Goal: Information Seeking & Learning: Learn about a topic

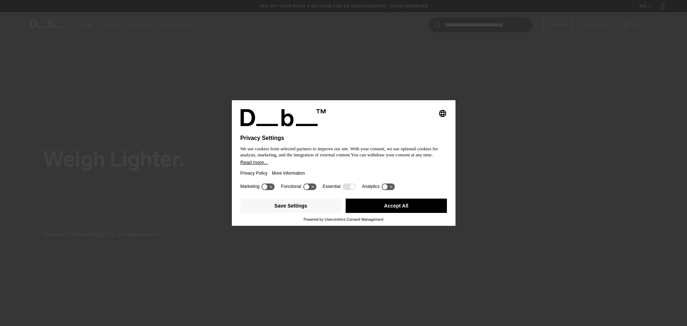
click at [405, 204] on button "Accept All" at bounding box center [396, 206] width 101 height 14
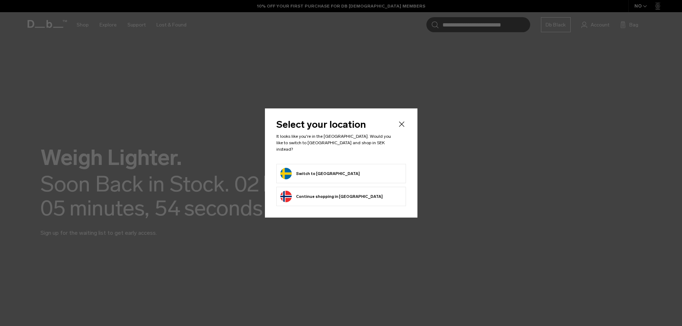
click at [314, 169] on button "Switch to Sweden" at bounding box center [319, 173] width 79 height 11
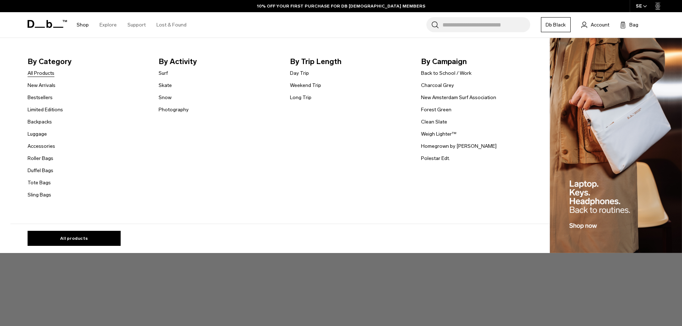
click at [44, 74] on link "All Products" at bounding box center [41, 73] width 27 height 8
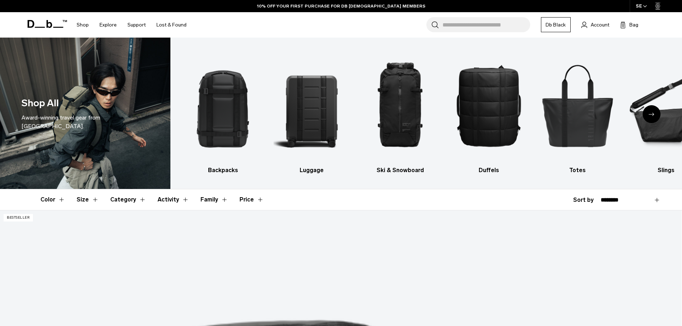
click at [654, 113] on div "Next slide" at bounding box center [651, 114] width 18 height 18
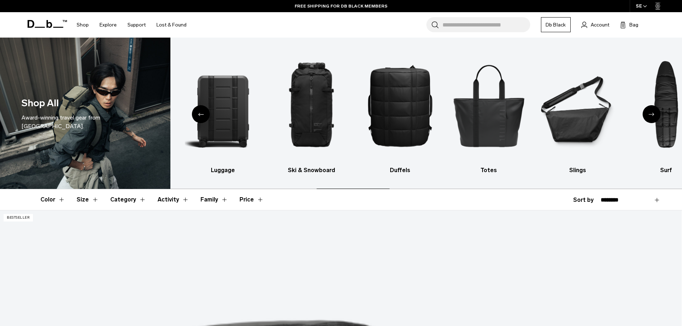
click at [654, 113] on div "Next slide" at bounding box center [651, 114] width 18 height 18
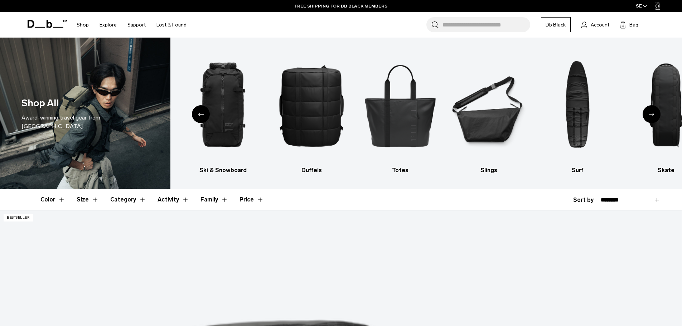
click at [654, 114] on div "Next slide" at bounding box center [651, 114] width 18 height 18
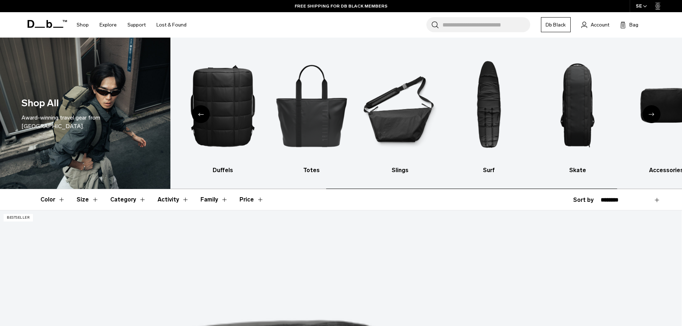
click at [654, 114] on div "Next slide" at bounding box center [651, 114] width 18 height 18
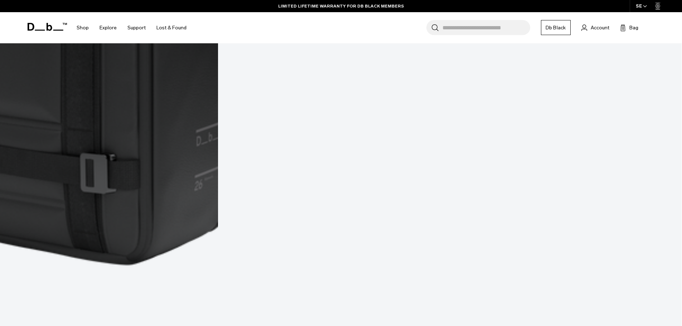
scroll to position [3042, 0]
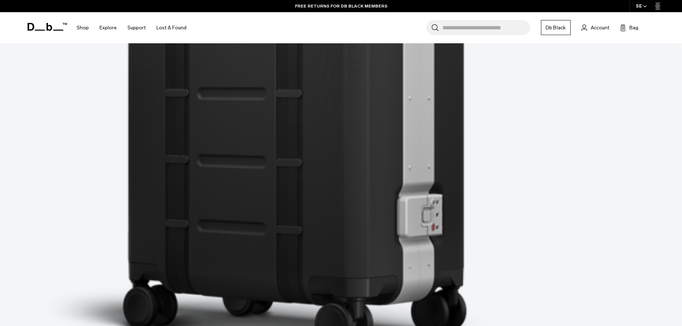
scroll to position [4601, 0]
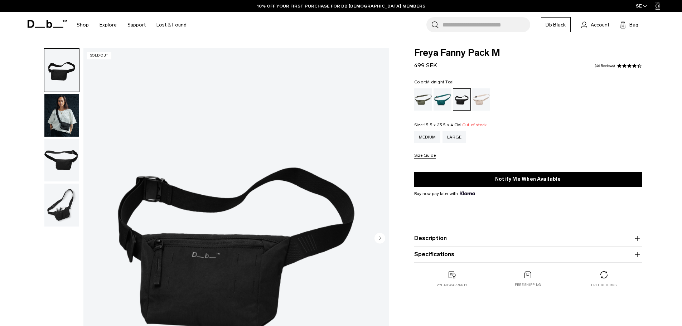
click at [441, 102] on div "Midnight Teal" at bounding box center [442, 99] width 18 height 22
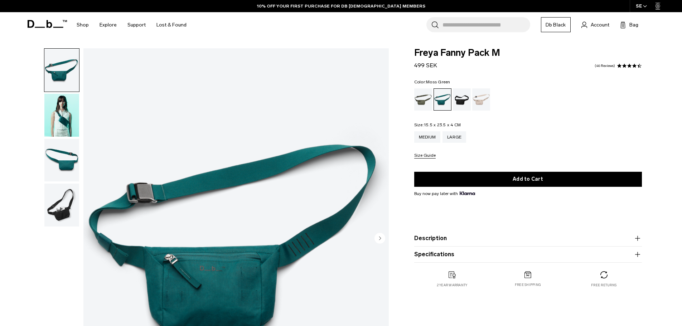
click at [424, 99] on div "Moss Green" at bounding box center [423, 99] width 18 height 22
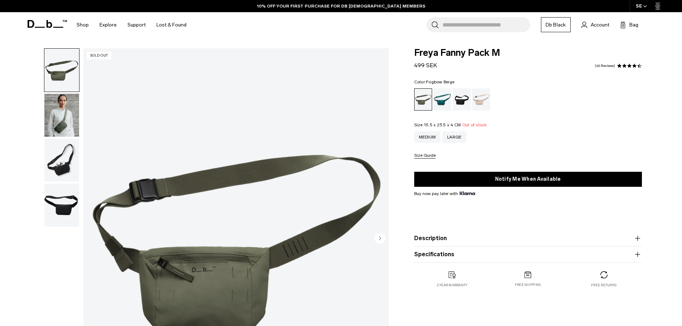
click at [480, 101] on div "Fogbow Beige" at bounding box center [481, 99] width 18 height 22
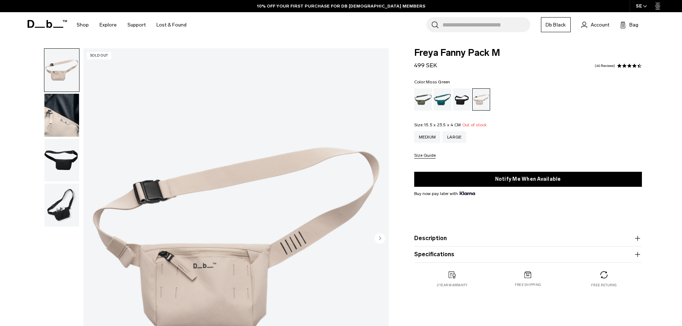
click at [423, 98] on div "Moss Green" at bounding box center [423, 99] width 18 height 22
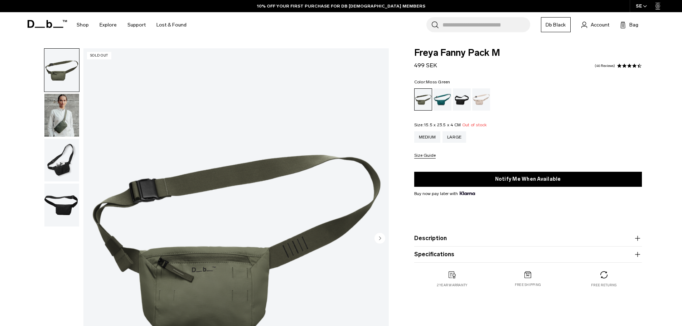
click at [53, 113] on img "button" at bounding box center [61, 115] width 35 height 43
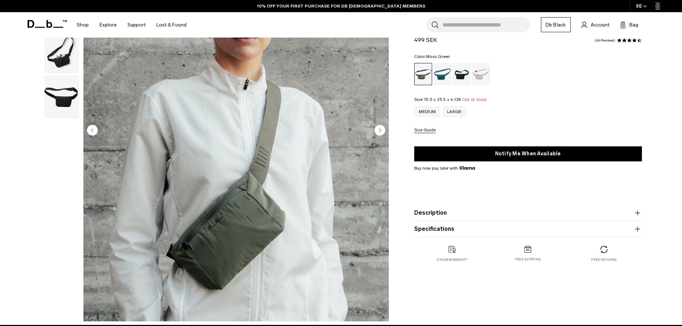
scroll to position [107, 0]
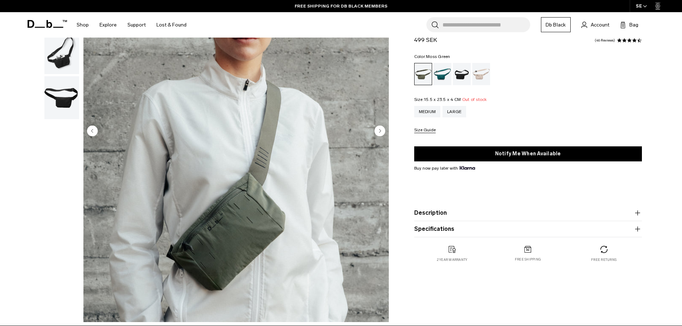
click at [378, 129] on circle "Next slide" at bounding box center [379, 130] width 11 height 11
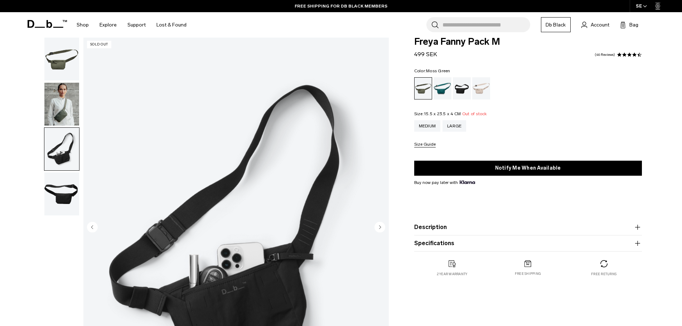
scroll to position [0, 0]
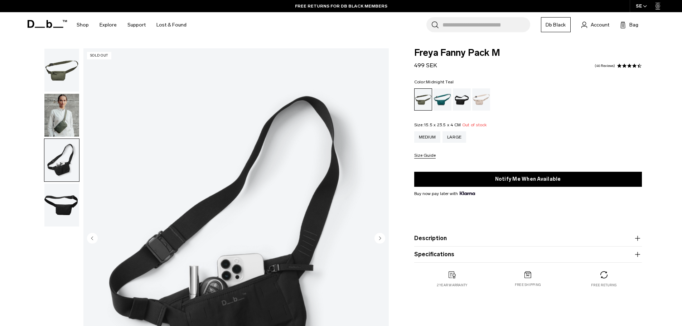
click at [440, 98] on div "Midnight Teal" at bounding box center [442, 99] width 18 height 22
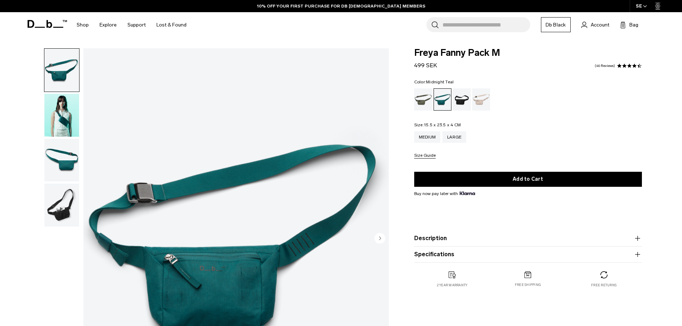
click at [460, 98] on div "Black Out" at bounding box center [462, 99] width 18 height 22
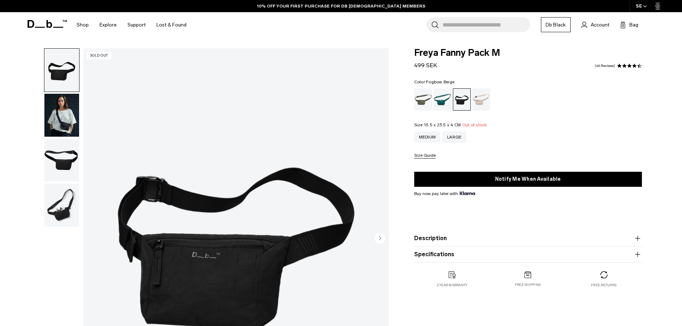
click at [480, 98] on div "Fogbow Beige" at bounding box center [481, 99] width 18 height 22
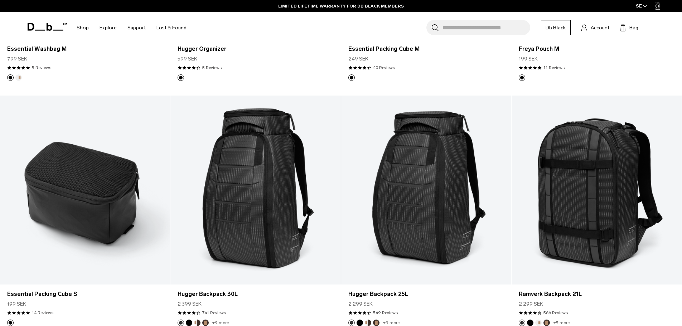
scroll to position [2473, 0]
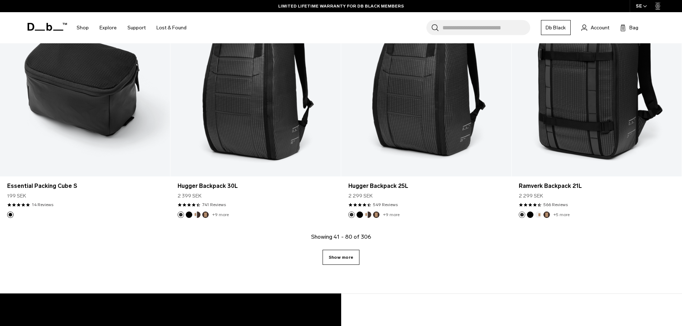
click at [345, 254] on link "Show more" at bounding box center [340, 257] width 37 height 15
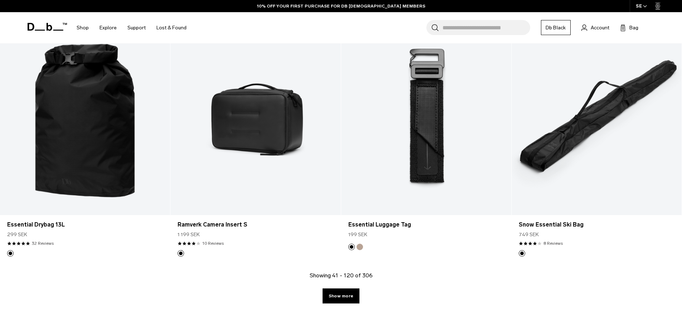
scroll to position [4888, 0]
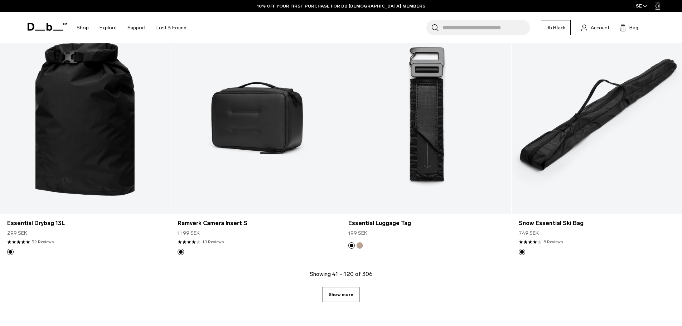
click at [346, 294] on link "Show more" at bounding box center [340, 294] width 37 height 15
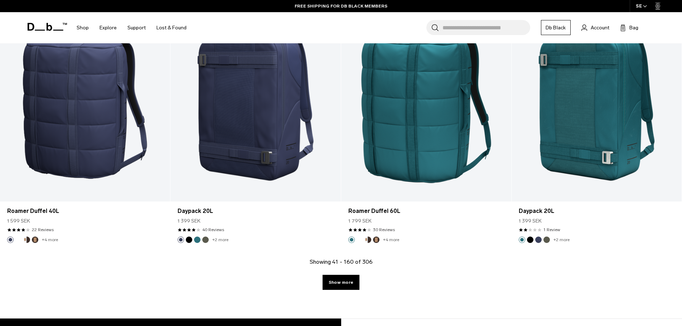
scroll to position [7357, 0]
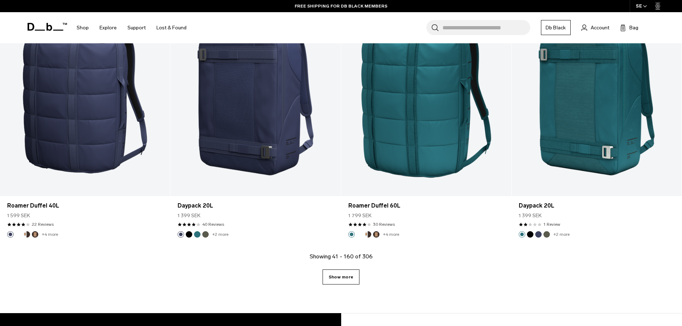
click at [340, 280] on link "Show more" at bounding box center [340, 276] width 37 height 15
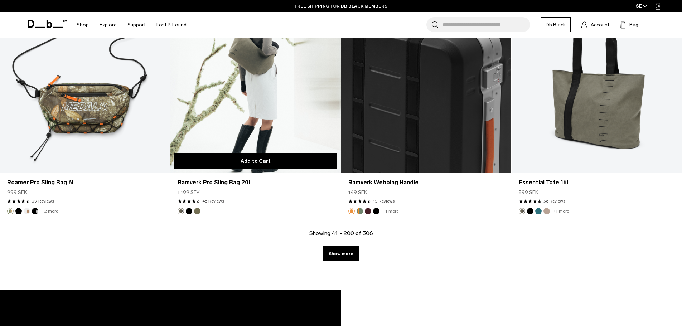
scroll to position [9827, 0]
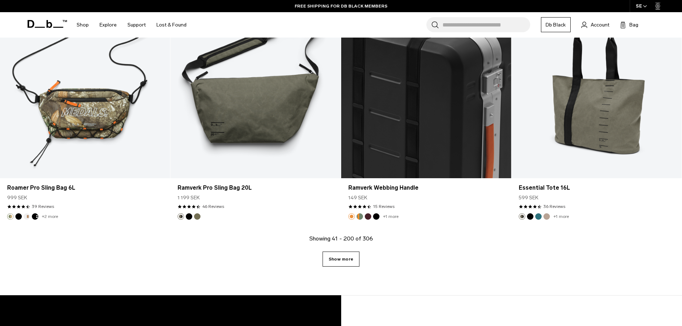
click at [342, 257] on link "Show more" at bounding box center [340, 259] width 37 height 15
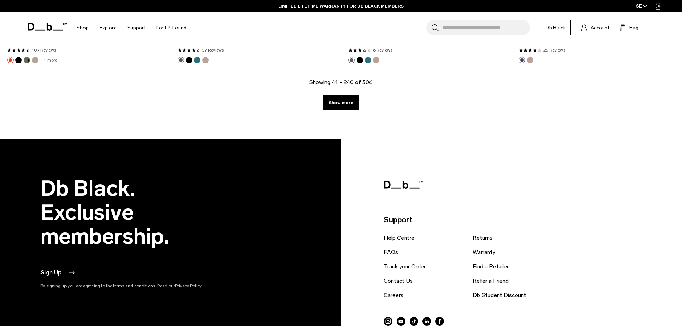
scroll to position [12434, 0]
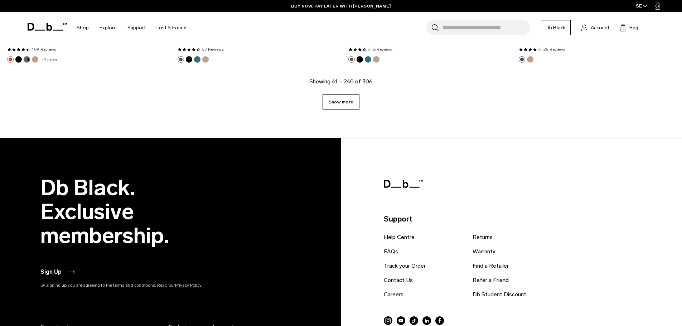
click at [339, 99] on link "Show more" at bounding box center [340, 101] width 37 height 15
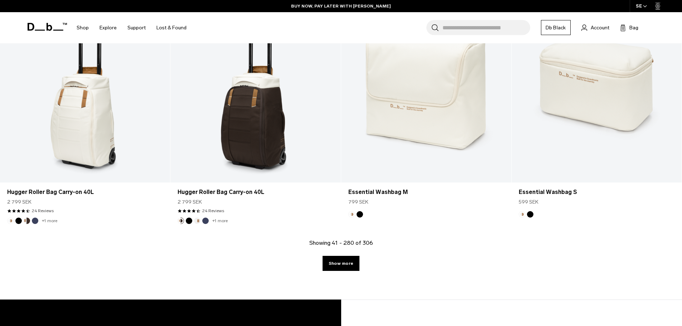
scroll to position [14720, 0]
click at [348, 264] on link "Show more" at bounding box center [340, 263] width 37 height 15
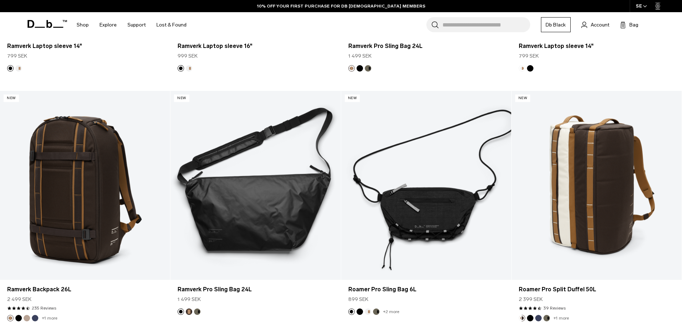
scroll to position [16085, 0]
